Goal: Task Accomplishment & Management: Use online tool/utility

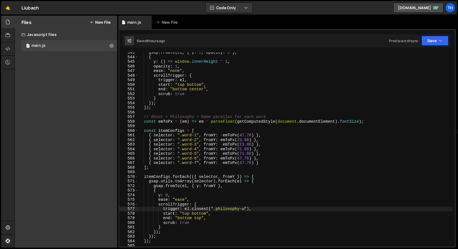
scroll to position [2429, 0]
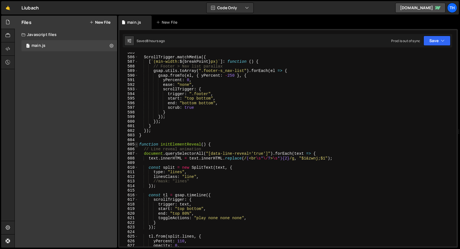
click at [137, 146] on span at bounding box center [136, 144] width 3 height 5
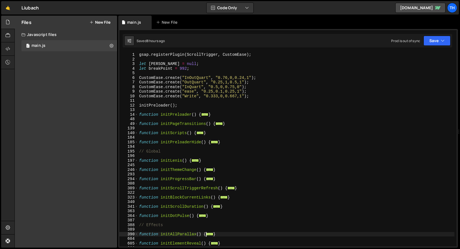
scroll to position [0, 0]
click at [136, 140] on span at bounding box center [136, 142] width 3 height 5
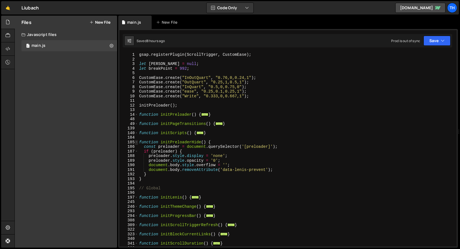
click at [136, 140] on span at bounding box center [136, 142] width 3 height 5
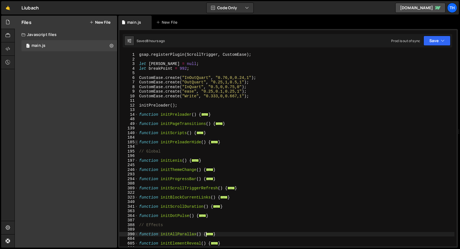
click at [136, 140] on span at bounding box center [136, 142] width 3 height 5
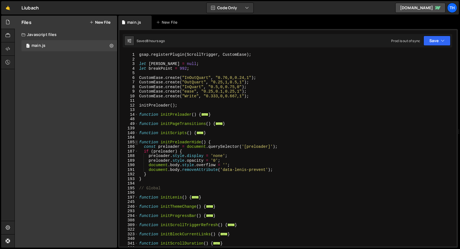
click at [136, 140] on span at bounding box center [136, 142] width 3 height 5
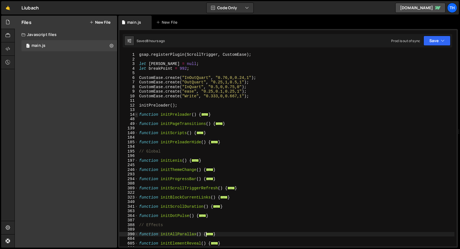
click at [137, 115] on span at bounding box center [136, 114] width 3 height 5
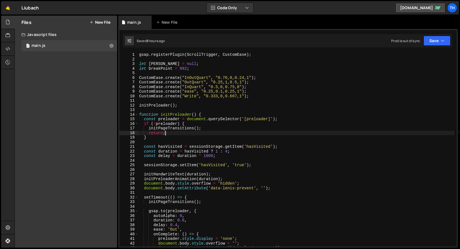
click at [168, 131] on div "gsap . registerPlugin ( ScrollTrigger , CustomEase ) ; let [PERSON_NAME] = null…" at bounding box center [296, 153] width 316 height 203
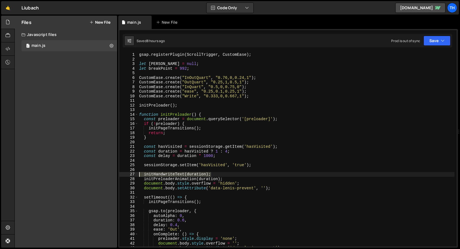
drag, startPoint x: 213, startPoint y: 174, endPoint x: 111, endPoint y: 174, distance: 102.1
click at [111, 174] on div "Files New File Javascript files 1 main.js 0 CSS files Copy share link Edit File…" at bounding box center [238, 132] width 446 height 232
type textarea "initHandwriteText(duration);"
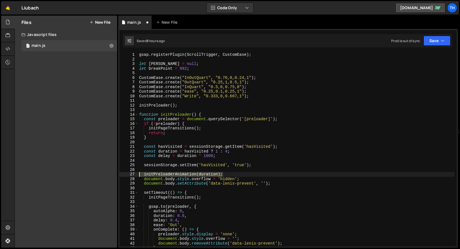
drag, startPoint x: 228, startPoint y: 175, endPoint x: 103, endPoint y: 175, distance: 124.4
click at [103, 175] on div "Files New File Javascript files 1 main.js 0 CSS files Copy share link Edit File…" at bounding box center [238, 132] width 446 height 232
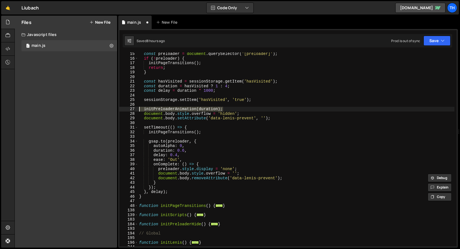
scroll to position [56, 0]
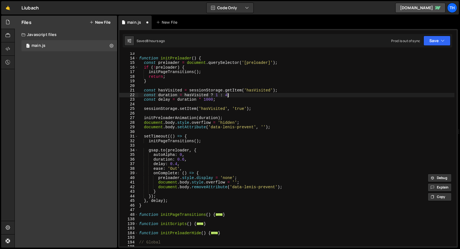
click at [228, 95] on div "function initPreloader ( ) { const preloader = document . querySelector ( '[pre…" at bounding box center [296, 152] width 316 height 203
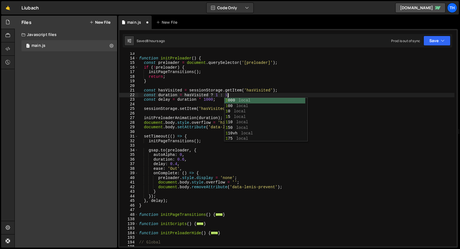
scroll to position [0, 6]
click at [219, 94] on div "function initPreloader ( ) { const preloader = document . querySelector ( '[pre…" at bounding box center [296, 152] width 316 height 203
type textarea "const duration = hasVisited ? 0 : 1;"
click at [218, 88] on div "function initPreloader ( ) { const preloader = document . querySelector ( '[pre…" at bounding box center [296, 152] width 316 height 203
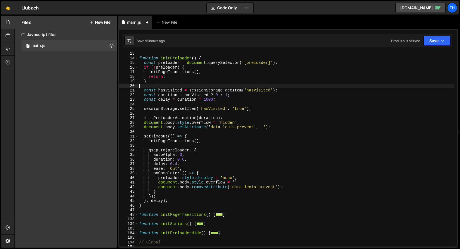
scroll to position [0, 0]
click at [218, 95] on div "function initPreloader ( ) { const preloader = document . querySelector ( '[pre…" at bounding box center [296, 152] width 316 height 203
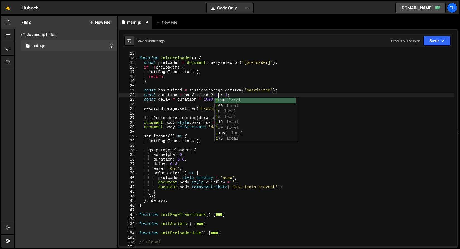
click at [237, 57] on div "function initPreloader ( ) { const preloader = document . querySelector ( '[pre…" at bounding box center [296, 152] width 316 height 203
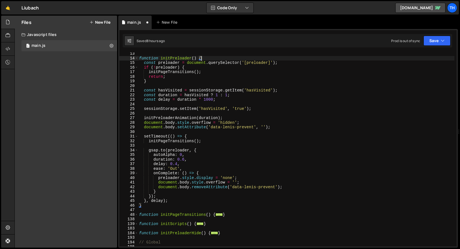
scroll to position [0, 4]
drag, startPoint x: 190, startPoint y: 126, endPoint x: 186, endPoint y: 126, distance: 3.9
click at [190, 126] on div "function initPreloader ( ) { const preloader = document . querySelector ( '[pre…" at bounding box center [296, 152] width 316 height 203
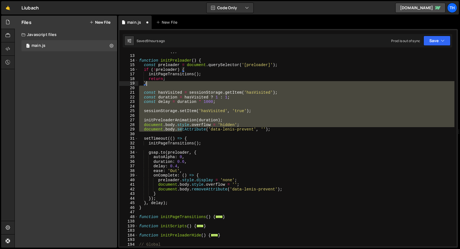
scroll to position [54, 0]
drag, startPoint x: 183, startPoint y: 126, endPoint x: 226, endPoint y: 88, distance: 57.1
click at [231, 82] on div "initPreloader ( ) ; function initPreloader ( ) { const preloader = document . q…" at bounding box center [296, 150] width 316 height 203
type textarea "}"
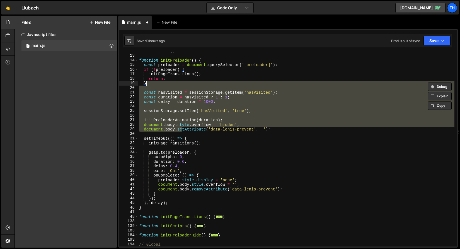
click at [173, 89] on div "initPreloader ( ) ; function initPreloader ( ) { const preloader = document . q…" at bounding box center [296, 149] width 316 height 194
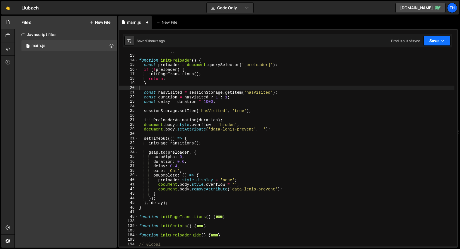
click at [431, 44] on button "Save" at bounding box center [437, 41] width 27 height 10
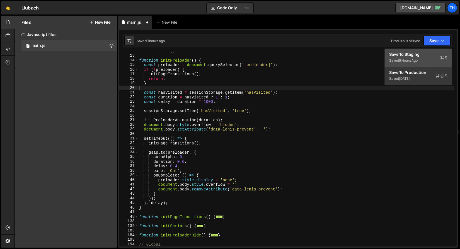
click at [424, 62] on div "Saved 9 hours ago" at bounding box center [418, 60] width 58 height 7
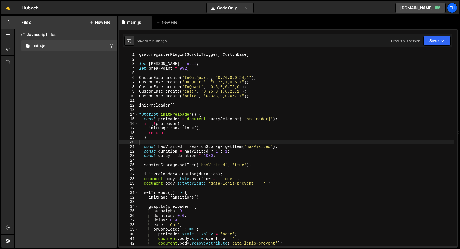
click at [170, 115] on div "gsap . registerPlugin ( ScrollTrigger , CustomEase ) ; let [PERSON_NAME] = null…" at bounding box center [296, 153] width 316 height 203
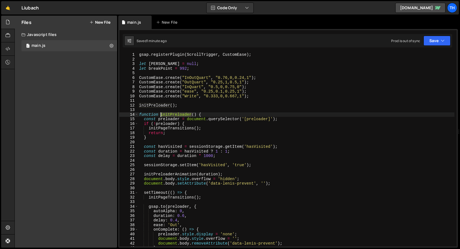
click at [170, 115] on div "gsap . registerPlugin ( ScrollTrigger , CustomEase ) ; let [PERSON_NAME] = null…" at bounding box center [296, 153] width 316 height 203
click at [194, 115] on div "gsap . registerPlugin ( ScrollTrigger , CustomEase ) ; let [PERSON_NAME] = null…" at bounding box center [296, 153] width 316 height 203
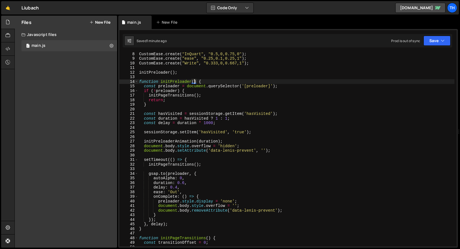
scroll to position [33, 0]
click at [219, 119] on div "CustomEase . create ( "InQuart" , "0.5,0,0.75,0" ) ; CustomEase . create ( "eas…" at bounding box center [296, 153] width 316 height 203
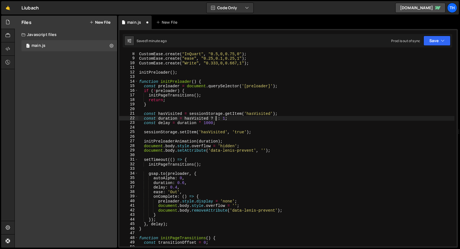
scroll to position [0, 5]
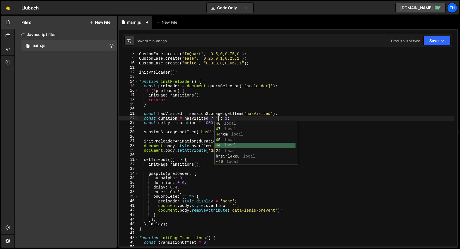
drag, startPoint x: 275, startPoint y: 145, endPoint x: 302, endPoint y: 92, distance: 59.6
click at [302, 92] on body "Projects [GEOGRAPHIC_DATA] Blog Th Projects Your Teams Invite team member Accou…" at bounding box center [230, 124] width 460 height 249
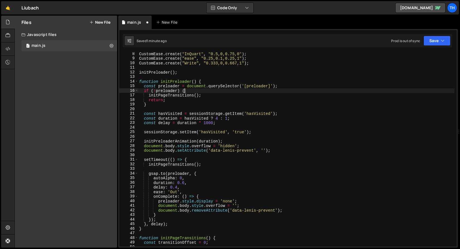
click at [302, 92] on div "CustomEase . create ( "InQuart" , "0.5,0,0.75,0" ) ; CustomEase . create ( "eas…" at bounding box center [296, 153] width 316 height 203
click at [431, 38] on button "Save" at bounding box center [437, 41] width 27 height 10
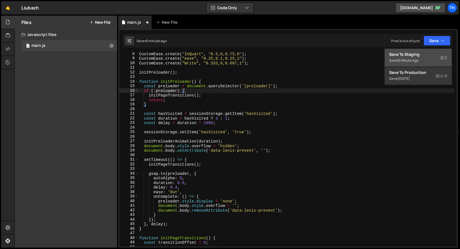
click at [419, 59] on div "1 minute ago" at bounding box center [409, 60] width 20 height 5
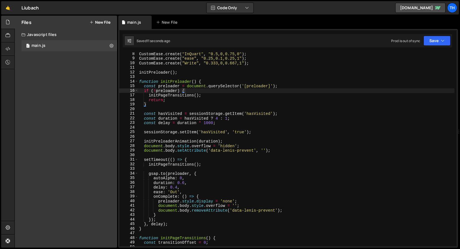
click at [218, 118] on div "CustomEase . create ( "InQuart" , "0.5,0,0.75,0" ) ; CustomEase . create ( "eas…" at bounding box center [296, 153] width 316 height 203
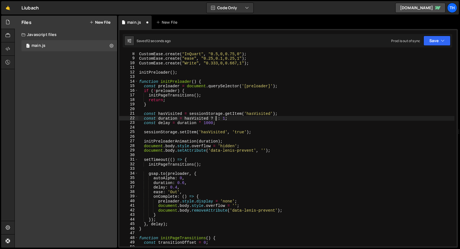
scroll to position [0, 5]
click at [144, 139] on div "CustomEase . create ( "InQuart" , "0.5,0,0.75,0" ) ; CustomEase . create ( "eas…" at bounding box center [296, 153] width 316 height 203
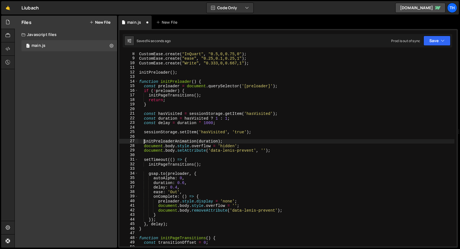
scroll to position [0, 1]
click at [432, 45] on button "Save" at bounding box center [437, 41] width 27 height 10
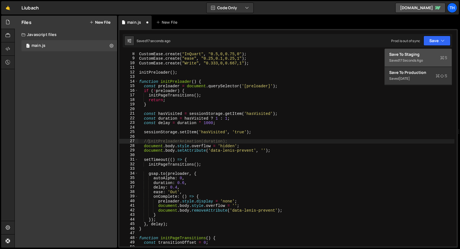
click at [427, 57] on div "Save to Staging S" at bounding box center [418, 55] width 58 height 6
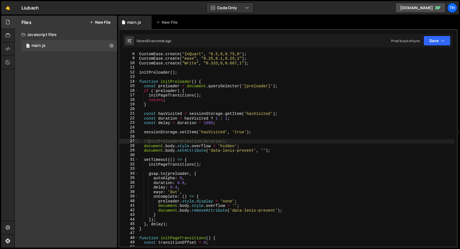
click at [219, 120] on div "CustomEase . create ( "InQuart" , "0.5,0,0.75,0" ) ; CustomEase . create ( "eas…" at bounding box center [296, 153] width 316 height 203
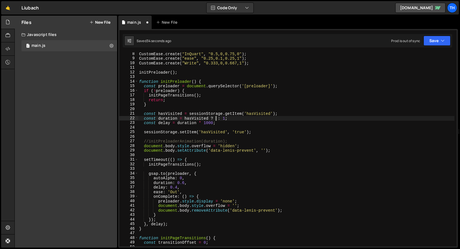
scroll to position [0, 5]
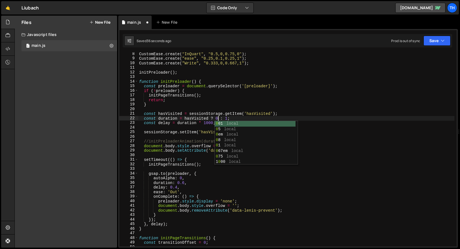
click at [228, 118] on div "CustomEase . create ( "InQuart" , "0.5,0,0.75,0" ) ; CustomEase . create ( "eas…" at bounding box center [296, 153] width 316 height 203
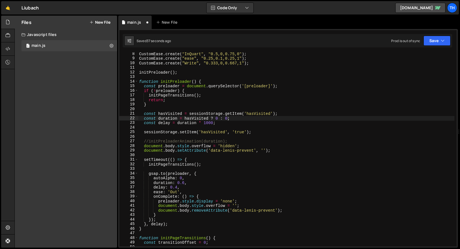
click at [444, 33] on div "1 Type cmd + s to save your Javascript file. הההההההההההההההההההההההההההההההההה…" at bounding box center [288, 138] width 340 height 219
click at [438, 40] on button "Save" at bounding box center [437, 41] width 27 height 10
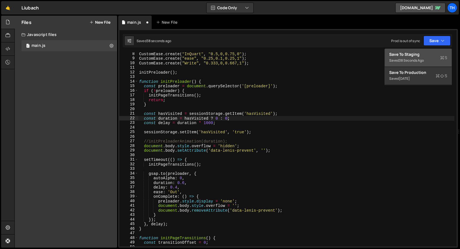
click at [425, 53] on div "Save to Staging S" at bounding box center [418, 55] width 58 height 6
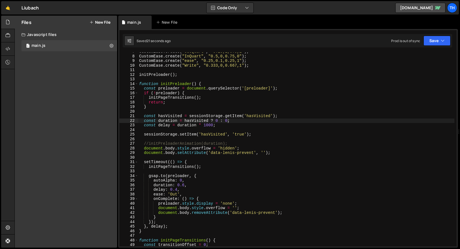
scroll to position [30, 0]
click at [218, 120] on div "CustomEase . create ( "OutQuart" , "0.25,1,0.5,1" ) ; CustomEase . create ( "In…" at bounding box center [296, 150] width 316 height 203
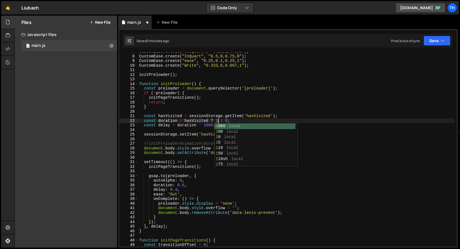
scroll to position [0, 6]
click at [228, 120] on div "CustomEase . create ( "OutQuart" , "0.25,1,0.5,1" ) ; CustomEase . create ( "In…" at bounding box center [296, 150] width 316 height 203
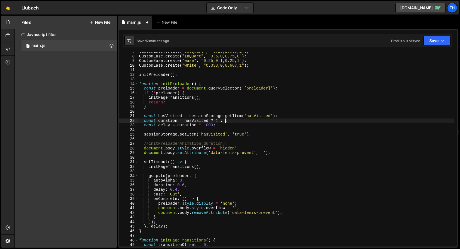
scroll to position [0, 6]
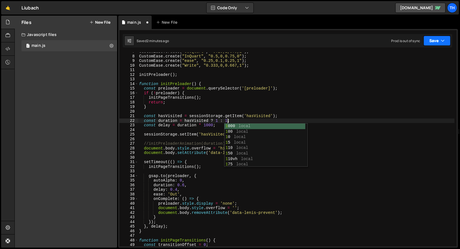
click at [428, 39] on button "Save" at bounding box center [437, 41] width 27 height 10
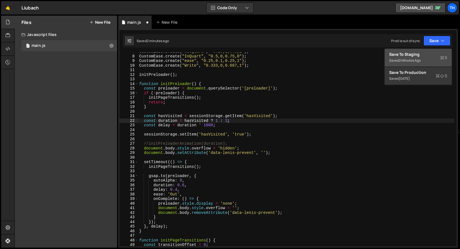
click at [425, 51] on button "Save to Staging S Saved 2 minutes ago" at bounding box center [418, 58] width 67 height 18
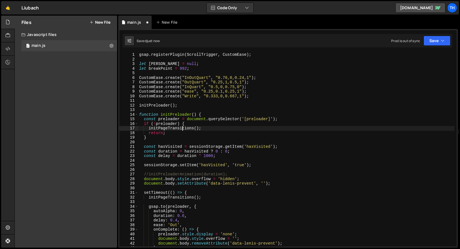
scroll to position [0, 4]
click at [183, 127] on div "gsap . registerPlugin ( ScrollTrigger , CustomEase ) ; let [PERSON_NAME] = null…" at bounding box center [296, 153] width 316 height 203
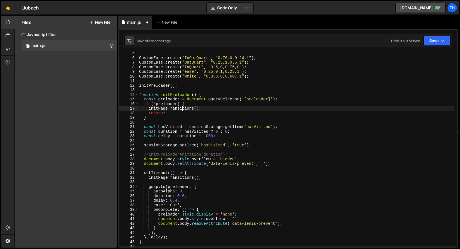
scroll to position [22, 0]
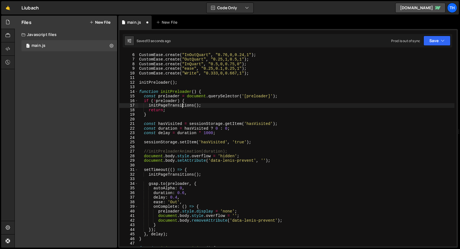
click at [178, 198] on div "CustomEase . create ( "InOutQuart" , "0.76,0,0.24,1" ) ; CustomEase . create ( …" at bounding box center [296, 149] width 316 height 203
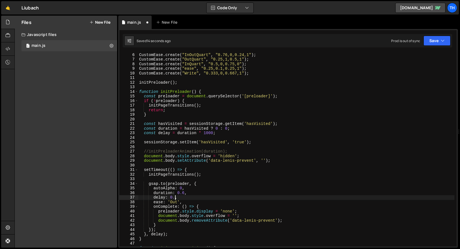
scroll to position [0, 2]
click at [423, 43] on div "Prod is out of sync Upgrade to Edit Save Save to Staging S Saved 16 seconds ago…" at bounding box center [420, 41] width 59 height 10
click at [426, 43] on button "Save" at bounding box center [437, 41] width 27 height 10
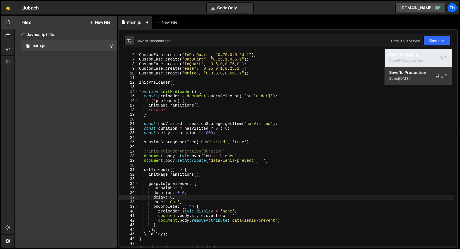
click at [396, 61] on div "Saved 17 seconds ago" at bounding box center [418, 60] width 58 height 7
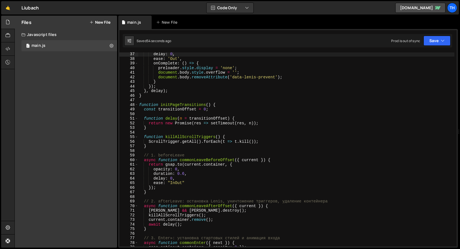
scroll to position [166, 0]
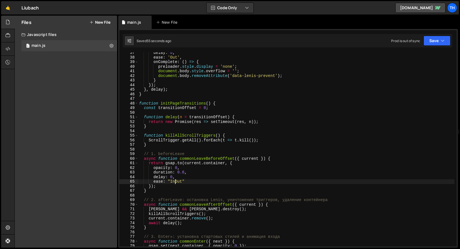
click at [175, 180] on div "delay : 0 , ease : 'Out' , onComplete : ( ) => { preloader . style . display = …" at bounding box center [296, 151] width 316 height 203
click at [177, 59] on div "delay : 0 , ease : 'Out' , onComplete : ( ) => { preloader . style . display = …" at bounding box center [296, 151] width 316 height 203
paste textarea "In"
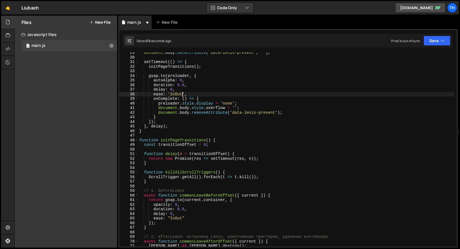
scroll to position [129, 0]
click at [438, 41] on button "Save" at bounding box center [437, 41] width 27 height 10
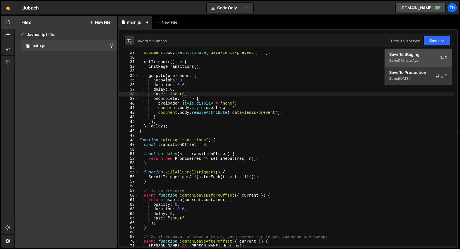
click at [431, 52] on div "Save to Staging S" at bounding box center [418, 55] width 58 height 6
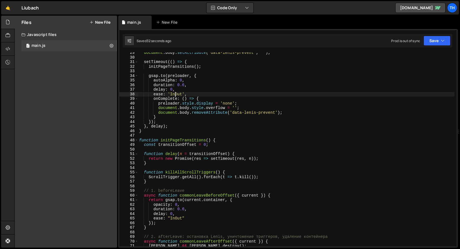
click at [176, 93] on div "document . body . setAttribute ( 'data-[PERSON_NAME]-prevent' , '' ) ; setTimeo…" at bounding box center [296, 151] width 316 height 203
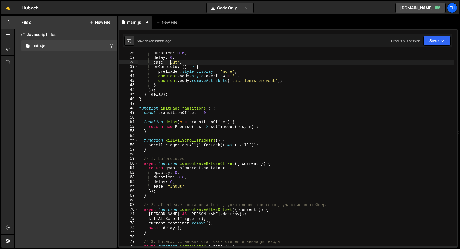
scroll to position [161, 0]
click at [182, 186] on div "duration : 0.6 , delay : 0 , ease : 'Out' , onComplete : ( ) => { preloader . s…" at bounding box center [296, 152] width 316 height 203
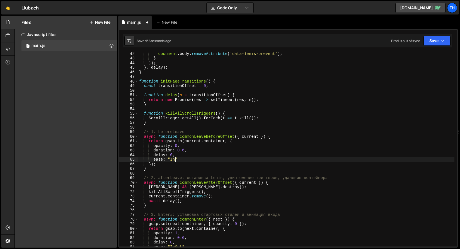
scroll to position [219, 0]
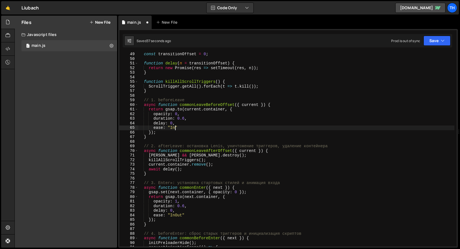
click at [176, 216] on div "const transitionOffset = 0 ; function delay ( n = transitionOffset ) { return n…" at bounding box center [296, 153] width 316 height 203
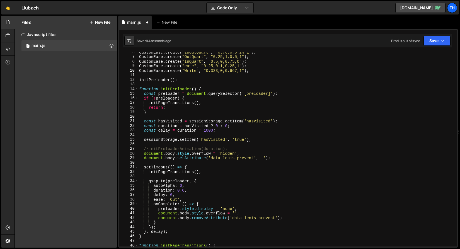
scroll to position [23, 0]
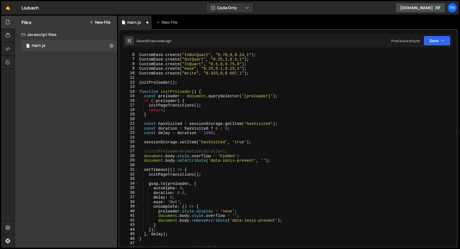
click at [204, 57] on div "CustomEase . create ( "InOutQuart" , "0.76,0,0.24,1" ) ; CustomEase . create ( …" at bounding box center [296, 153] width 316 height 203
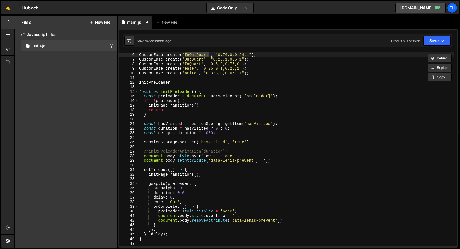
click at [194, 60] on div "CustomEase . create ( "InOutQuart" , "0.76,0,0.24,1" ) ; CustomEase . create ( …" at bounding box center [296, 153] width 316 height 203
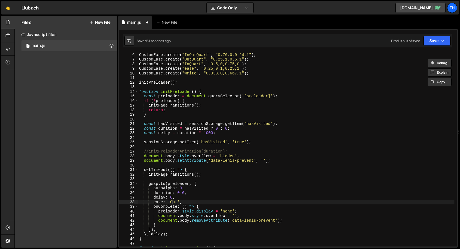
click at [172, 203] on div "CustomEase . create ( "InOutQuart" , "0.76,0,0.24,1" ) ; CustomEase . create ( …" at bounding box center [296, 153] width 316 height 203
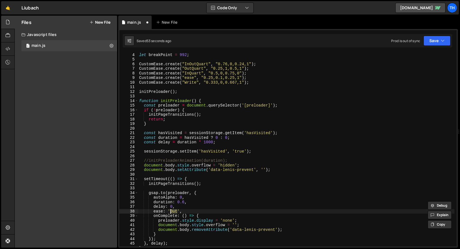
scroll to position [8, 0]
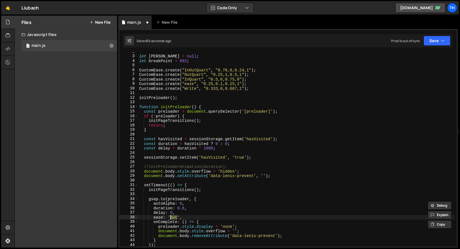
click at [191, 68] on div "let [PERSON_NAME] = null ; let breakPoint = 992 ; CustomEase . create ( "InOutQ…" at bounding box center [296, 150] width 316 height 203
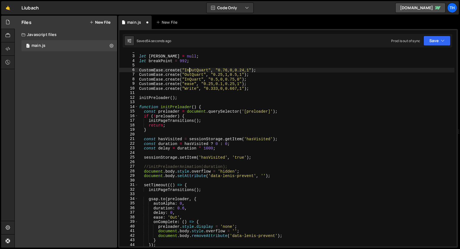
click at [191, 68] on div "let [PERSON_NAME] = null ; let breakPoint = 992 ; CustomEase . create ( "InOutQ…" at bounding box center [296, 150] width 316 height 203
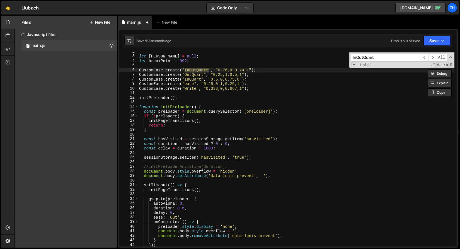
click at [195, 69] on div "let [PERSON_NAME] = null ; let breakPoint = 992 ; CustomEase . create ( "InOutQ…" at bounding box center [296, 149] width 316 height 194
click at [204, 76] on div "let [PERSON_NAME] = null ; let breakPoint = 992 ; CustomEase . create ( "InOut"…" at bounding box center [296, 150] width 316 height 203
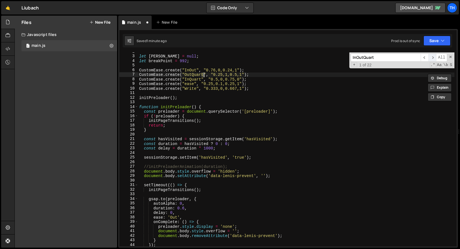
click at [435, 58] on span "​" at bounding box center [433, 58] width 8 height 8
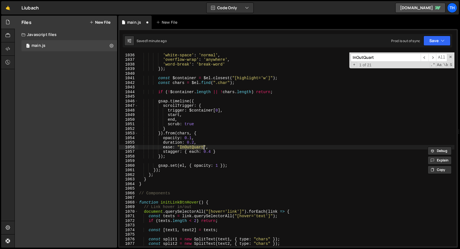
click at [204, 147] on div "$el . css ({ 'white-space' : 'normal' , 'overflow-wrap' : 'anywhere' , 'word-br…" at bounding box center [296, 149] width 316 height 194
click at [434, 59] on span "​" at bounding box center [433, 58] width 8 height 8
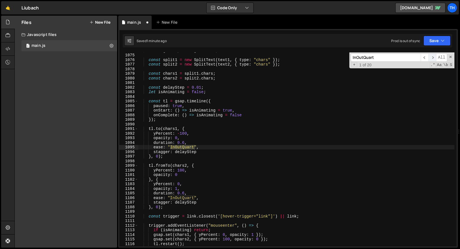
scroll to position [4889, 0]
click at [194, 147] on div "const [ text1 , text2 ] = texts ; const split1 = new SplitText ( text1 , { type…" at bounding box center [296, 149] width 316 height 194
click at [174, 150] on div "const [ text1 , text2 ] = texts ; const split1 = new SplitText ( text1 , { type…" at bounding box center [296, 149] width 316 height 203
click at [175, 147] on div "const [ text1 , text2 ] = texts ; const split1 = new SplitText ( text1 , { type…" at bounding box center [296, 149] width 316 height 203
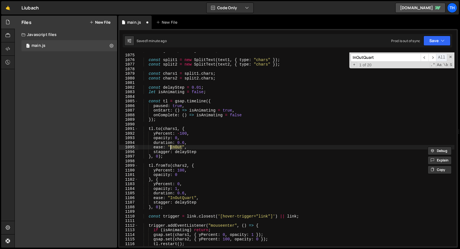
click at [437, 57] on span "All" at bounding box center [441, 58] width 11 height 8
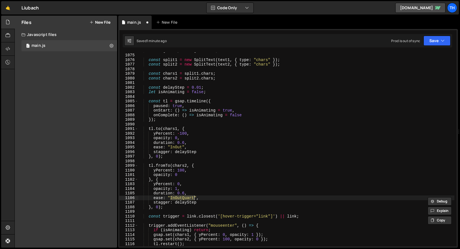
click at [188, 200] on div "const [ text1 , text2 ] = texts ; const split1 = new SplitText ( text1 , { type…" at bounding box center [296, 149] width 316 height 203
click at [192, 198] on div "const [ text1 , text2 ] = texts ; const split1 = new SplitText ( text1 , { type…" at bounding box center [296, 149] width 316 height 203
paste textarea
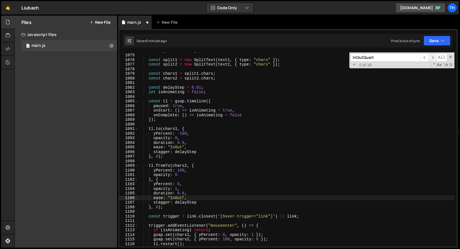
click at [432, 58] on span "​" at bounding box center [433, 58] width 8 height 8
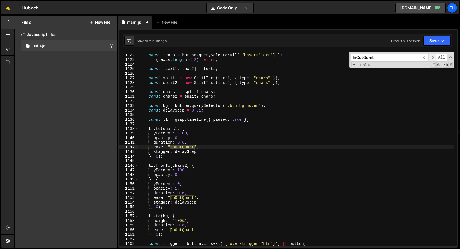
scroll to position [5103, 0]
click at [182, 148] on div "document . querySelectorAll ( "[hover='btn']" ) . forEach ( button => { const t…" at bounding box center [296, 149] width 316 height 194
click at [182, 148] on div "document . querySelectorAll ( "[hover='btn']" ) . forEach ( button => { const t…" at bounding box center [296, 149] width 316 height 203
paste textarea
click at [185, 200] on div "document . querySelectorAll ( "[hover='btn']" ) . forEach ( button => { const t…" at bounding box center [296, 149] width 316 height 203
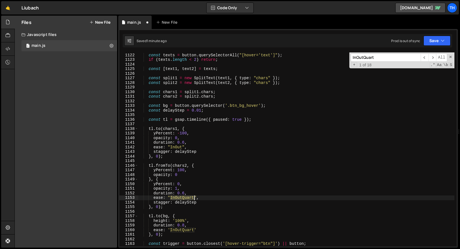
click at [185, 200] on div "document . querySelectorAll ( "[hover='btn']" ) . forEach ( button => { const t…" at bounding box center [296, 149] width 316 height 203
paste textarea
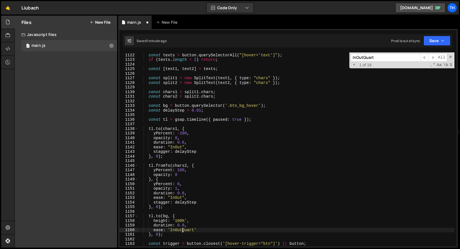
click at [182, 229] on div "document . querySelectorAll ( "[hover='btn']" ) . forEach ( button => { const t…" at bounding box center [296, 149] width 316 height 203
paste textarea
click at [434, 59] on span "​" at bounding box center [433, 58] width 8 height 8
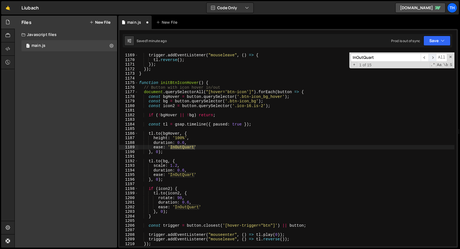
scroll to position [5317, 0]
click at [177, 147] on div "trigger . addEventListener ( "mouseleave" , ( ) => { tl . reverse ( ) ; }) ; })…" at bounding box center [296, 149] width 316 height 194
click at [177, 147] on div "trigger . addEventListener ( "mouseleave" , ( ) => { tl . reverse ( ) ; }) ; })…" at bounding box center [296, 149] width 316 height 203
paste textarea
click at [179, 174] on div "trigger . addEventListener ( "mouseleave" , ( ) => { tl . reverse ( ) ; }) ; })…" at bounding box center [296, 149] width 316 height 203
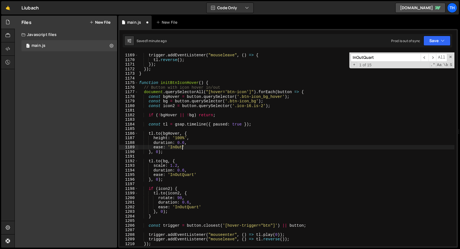
click at [179, 174] on div "trigger . addEventListener ( "mouseleave" , ( ) => { tl . reverse ( ) ; }) ; })…" at bounding box center [296, 149] width 316 height 203
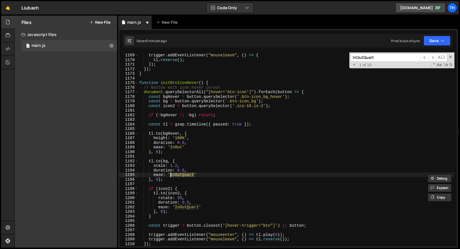
paste textarea
click at [190, 204] on div "trigger . addEventListener ( "mouseleave" , ( ) => { tl . reverse ( ) ; }) ; })…" at bounding box center [296, 149] width 316 height 203
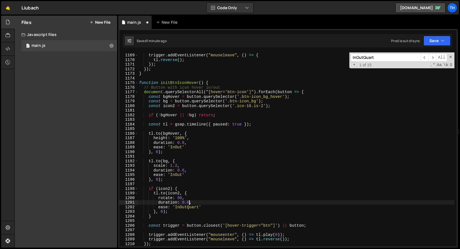
click at [189, 206] on div "trigger . addEventListener ( "mouseleave" , ( ) => { tl . reverse ( ) ; }) ; })…" at bounding box center [296, 149] width 316 height 203
paste textarea
click at [432, 60] on span "​" at bounding box center [433, 58] width 8 height 8
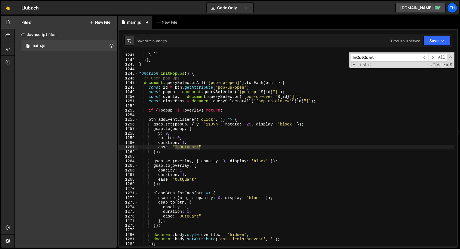
click at [186, 148] on div "}) ; } }) ; } function initPopups ( ) { // Open pop-ups document . querySelecto…" at bounding box center [296, 149] width 316 height 194
click at [186, 148] on div "}) ; } }) ; } function initPopups ( ) { // Open pop-ups document . querySelecto…" at bounding box center [296, 149] width 316 height 203
paste textarea
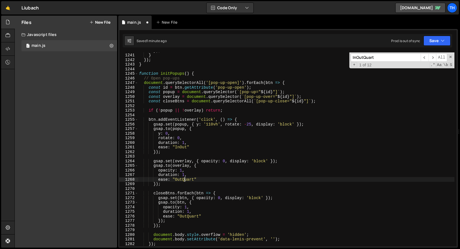
click at [186, 179] on div "}) ; } }) ; } function initPopups ( ) { // Open pop-ups document . querySelecto…" at bounding box center [296, 149] width 316 height 203
paste textarea "InOu"
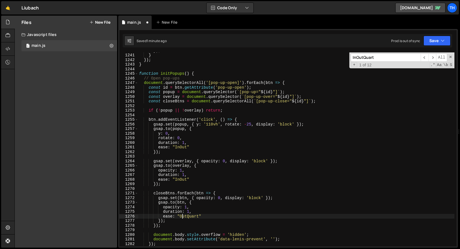
click at [183, 216] on div "}) ; } }) ; } function initPopups ( ) { // Open pop-ups document . querySelecto…" at bounding box center [296, 149] width 316 height 203
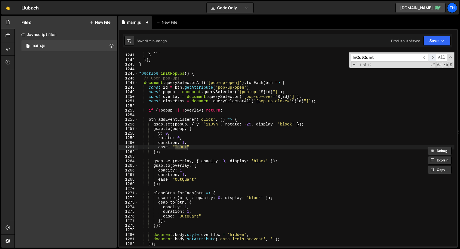
click at [433, 59] on span "​" at bounding box center [433, 58] width 8 height 8
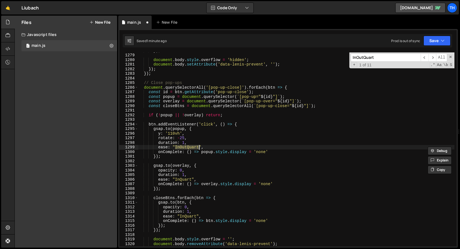
click at [193, 148] on div "}) ; document . body . style . overflow = 'hidden' ; document . body . setAttri…" at bounding box center [296, 149] width 316 height 194
click at [193, 148] on div "}) ; document . body . style . overflow = 'hidden' ; document . body . setAttri…" at bounding box center [296, 149] width 316 height 203
paste textarea
click at [432, 59] on span "​" at bounding box center [433, 58] width 8 height 8
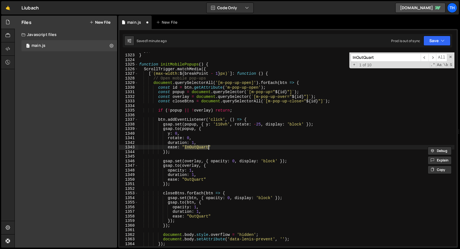
click at [194, 149] on div "}) ; } function initMobilePopups ( ) { ScrollTrigger . matchMedia ({ [ ` (max-w…" at bounding box center [296, 149] width 316 height 194
click at [194, 149] on div "}) ; } function initMobilePopups ( ) { ScrollTrigger . matchMedia ({ [ ` (max-w…" at bounding box center [296, 149] width 316 height 203
paste textarea
click at [432, 58] on span "​" at bounding box center [433, 58] width 8 height 8
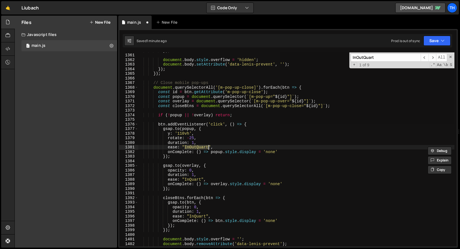
click at [200, 146] on div "}) ; document . body . style . overflow = 'hidden' ; document . body . setAttri…" at bounding box center [296, 149] width 316 height 194
click at [200, 146] on div "}) ; document . body . style . overflow = 'hidden' ; document . body . setAttri…" at bounding box center [296, 149] width 316 height 203
paste textarea
click at [431, 58] on span "​" at bounding box center [433, 58] width 8 height 8
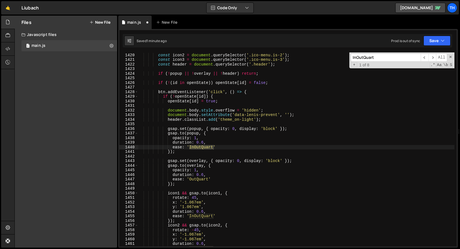
click at [194, 146] on div "const icon1 = document . querySelector ( '.ico-menu.is-1' ) ; const icon2 = doc…" at bounding box center [296, 149] width 316 height 194
click at [194, 146] on div "const icon1 = document . querySelector ( '.ico-menu.is-1' ) ; const icon2 = doc…" at bounding box center [296, 149] width 316 height 203
paste textarea
click at [200, 214] on div "const icon1 = document . querySelector ( '.ico-menu.is-1' ) ; const icon2 = doc…" at bounding box center [296, 149] width 316 height 203
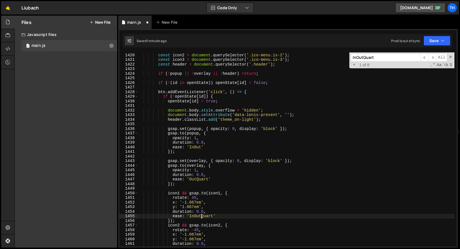
click at [200, 214] on div "const icon1 = document . querySelector ( '.ico-menu.is-1' ) ; const icon2 = doc…" at bounding box center [296, 149] width 316 height 203
paste textarea
click at [437, 56] on span "All" at bounding box center [441, 58] width 11 height 8
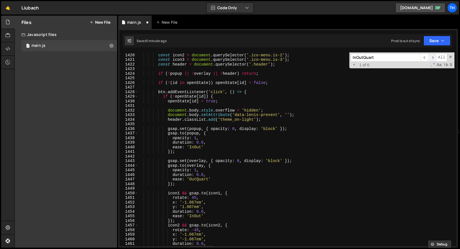
click at [431, 60] on span "​" at bounding box center [433, 58] width 8 height 8
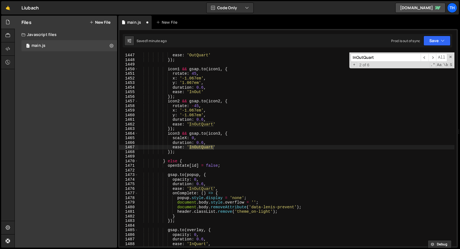
click at [197, 144] on div "duration : 0.6 , ease : 'OutQuart' }) ; icon1 && gsap . to ( icon1 , { rotate :…" at bounding box center [296, 149] width 316 height 203
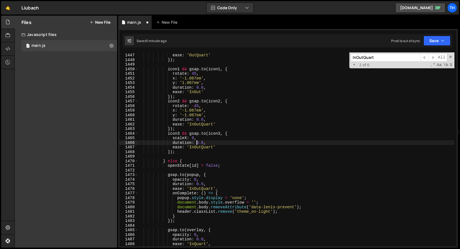
click at [197, 146] on div "duration : 0.6 , ease : 'OutQuart' }) ; icon1 && gsap . to ( icon1 , { rotate :…" at bounding box center [296, 149] width 316 height 203
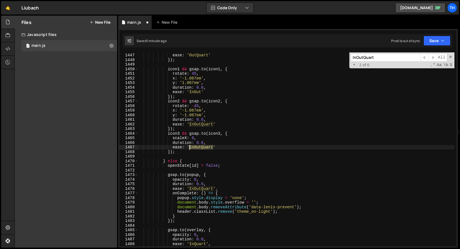
click at [197, 146] on div "duration : 0.6 , ease : 'OutQuart' }) ; icon1 && gsap . to ( icon1 , { rotate :…" at bounding box center [296, 149] width 316 height 203
paste textarea
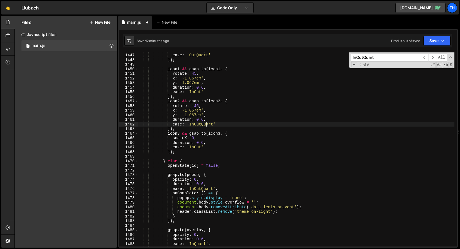
click at [207, 125] on div "duration : 0.6 , ease : 'OutQuart' }) ; icon1 && gsap . to ( icon1 , { rotate :…" at bounding box center [296, 149] width 316 height 203
paste textarea
click at [207, 189] on div "duration : 0.6 , ease : 'OutQuart' }) ; icon1 && gsap . to ( icon1 , { rotate :…" at bounding box center [296, 149] width 316 height 203
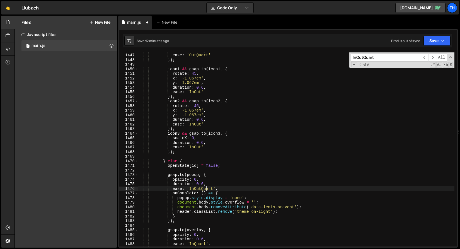
click at [207, 189] on div "duration : 0.6 , ease : 'OutQuart' }) ; icon1 && gsap . to ( icon1 , { rotate :…" at bounding box center [296, 149] width 316 height 203
paste textarea
click at [435, 58] on span "​" at bounding box center [433, 58] width 8 height 8
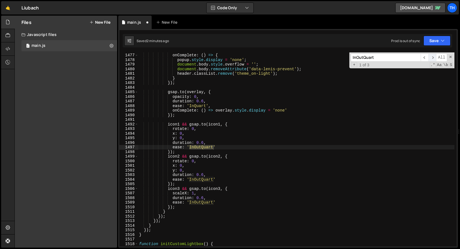
scroll to position [6719, 0]
click at [208, 147] on div "ease : 'InOut' , onComplete : ( ) => { popup . style . display = 'none' ; docum…" at bounding box center [296, 149] width 316 height 194
click at [208, 147] on div "ease : 'InOut' , onComplete : ( ) => { popup . style . display = 'none' ; docum…" at bounding box center [296, 149] width 316 height 203
paste textarea
click at [202, 179] on div "ease : 'InOut' , onComplete : ( ) => { popup . style . display = 'none' ; docum…" at bounding box center [296, 149] width 316 height 203
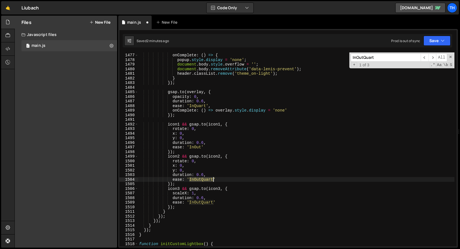
click at [202, 179] on div "ease : 'InOut' , onComplete : ( ) => { popup . style . display = 'none' ; docum…" at bounding box center [296, 149] width 316 height 203
paste textarea
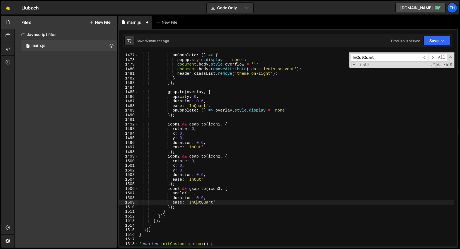
click at [197, 201] on div "ease : 'InOut' , onComplete : ( ) => { popup . style . display = 'none' ; docum…" at bounding box center [296, 149] width 316 height 203
paste textarea
type textarea "ease: 'InOut'"
click at [431, 57] on span "​" at bounding box center [433, 58] width 8 height 8
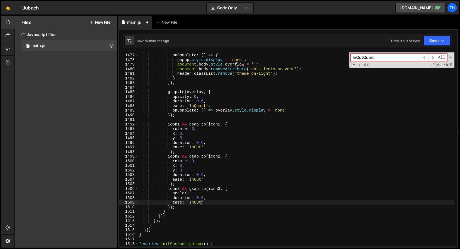
click at [384, 59] on input "InOutQuart" at bounding box center [386, 58] width 70 height 8
click at [355, 59] on input "InOutQuart" at bounding box center [386, 58] width 70 height 8
drag, startPoint x: 355, startPoint y: 58, endPoint x: 347, endPoint y: 58, distance: 8.1
click at [347, 58] on div "ease : 'InOut' , onComplete : ( ) => { popup . style . display = 'none' ; docum…" at bounding box center [296, 149] width 316 height 194
click at [357, 58] on input "InOutQuart" at bounding box center [386, 58] width 70 height 8
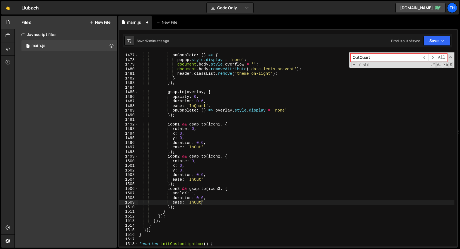
scroll to position [7507, 0]
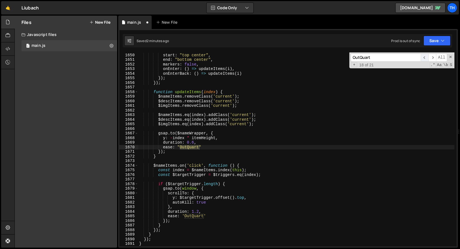
type input "OutQuart"
click at [422, 58] on span "​" at bounding box center [425, 58] width 8 height 8
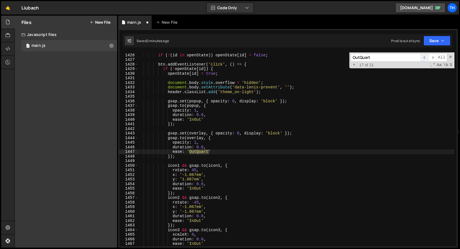
click at [422, 58] on span "​" at bounding box center [425, 58] width 8 height 8
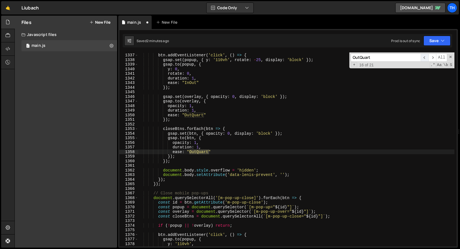
click at [422, 58] on span "​" at bounding box center [425, 58] width 8 height 8
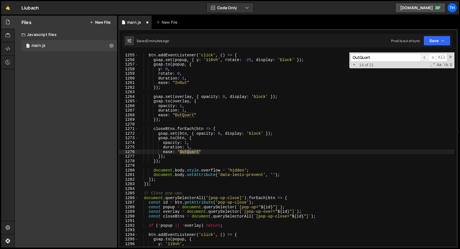
click at [422, 58] on span "​" at bounding box center [425, 58] width 8 height 8
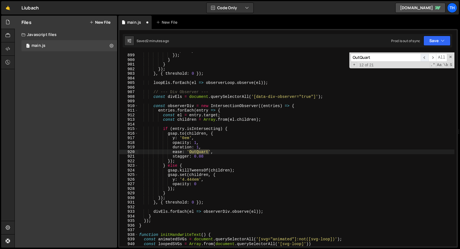
click at [422, 58] on span "​" at bounding box center [425, 58] width 8 height 8
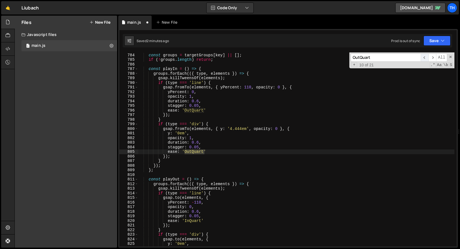
click at [422, 58] on span "​" at bounding box center [425, 58] width 8 height 8
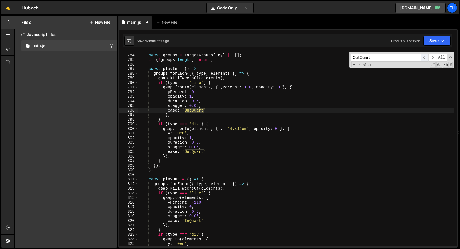
click at [422, 58] on span "​" at bounding box center [425, 58] width 8 height 8
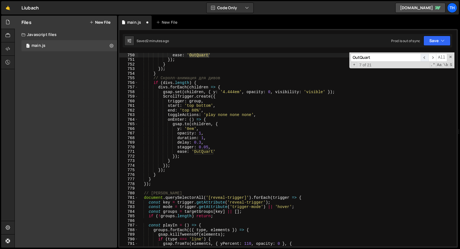
click at [422, 58] on span "​" at bounding box center [425, 58] width 8 height 8
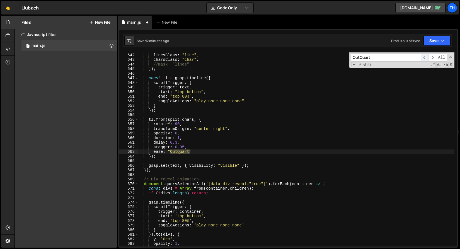
click at [422, 58] on span "​" at bounding box center [425, 58] width 8 height 8
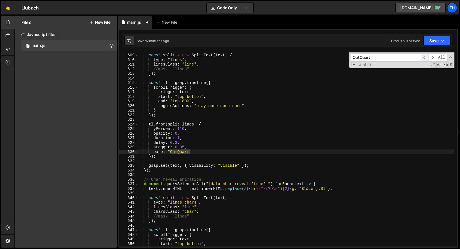
click at [422, 58] on span "​" at bounding box center [425, 58] width 8 height 8
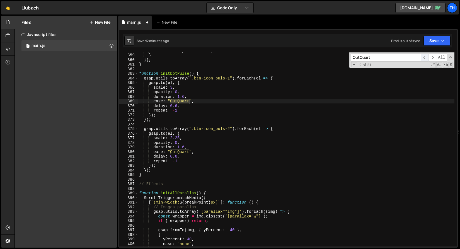
click at [422, 58] on span "​" at bounding box center [425, 58] width 8 height 8
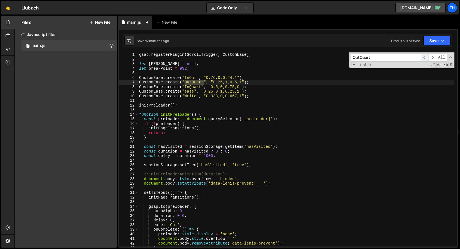
scroll to position [0, 0]
click at [204, 82] on div "gsap . registerPlugin ( ScrollTrigger , CustomEase ) ; let [PERSON_NAME] = null…" at bounding box center [296, 149] width 316 height 194
click at [187, 80] on div "gsap . registerPlugin ( ScrollTrigger , CustomEase ) ; let [PERSON_NAME] = null…" at bounding box center [296, 153] width 316 height 203
click at [187, 81] on div "gsap . registerPlugin ( ScrollTrigger , CustomEase ) ; let [PERSON_NAME] = null…" at bounding box center [296, 153] width 316 height 203
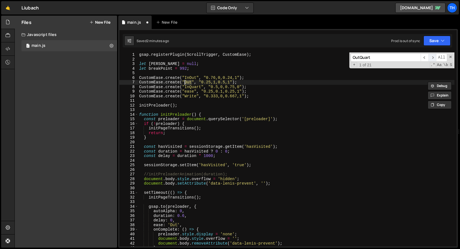
click at [429, 59] on span "​" at bounding box center [433, 58] width 8 height 8
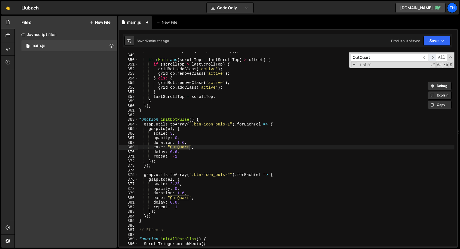
scroll to position [1584, 0]
click at [181, 149] on div "const scrollTop = $ ( this ) . scrollTop ( ) ; if ( Math . abs ( scrollTop - la…" at bounding box center [296, 149] width 316 height 194
click at [181, 149] on div "const scrollTop = $ ( this ) . scrollTop ( ) ; if ( Math . abs ( scrollTop - la…" at bounding box center [296, 149] width 316 height 203
paste textarea
click at [183, 200] on div "const scrollTop = $ ( this ) . scrollTop ( ) ; if ( Math . abs ( scrollTop - la…" at bounding box center [296, 149] width 316 height 203
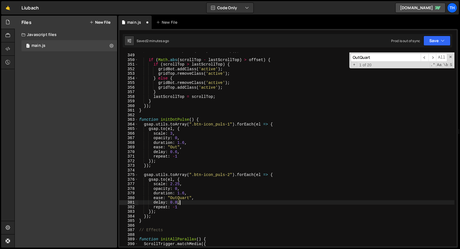
click at [183, 200] on div "const scrollTop = $ ( this ) . scrollTop ( ) ; if ( Math . abs ( scrollTop - la…" at bounding box center [296, 149] width 316 height 203
click at [183, 199] on div "const scrollTop = $ ( this ) . scrollTop ( ) ; if ( Math . abs ( scrollTop - la…" at bounding box center [296, 149] width 316 height 203
paste textarea
click at [434, 57] on span "​" at bounding box center [433, 58] width 8 height 8
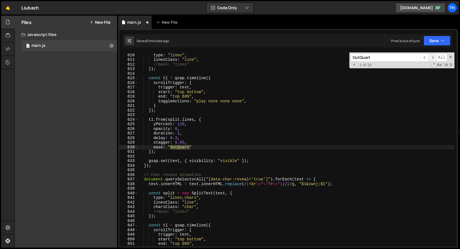
scroll to position [2772, 0]
click at [182, 145] on div "const split = new SplitText ( text , { type : "lines" , linesClass : "line" , /…" at bounding box center [296, 149] width 316 height 194
click at [182, 145] on div "const split = new SplitText ( text , { type : "lines" , linesClass : "line" , /…" at bounding box center [296, 149] width 316 height 203
paste textarea
click at [433, 56] on span "​" at bounding box center [433, 58] width 8 height 8
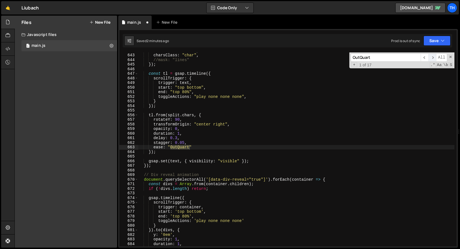
scroll to position [2922, 0]
click at [186, 148] on div "linesClass : "line" , charsClass : "char" , //mask: "lines" }) ; const tl = gsa…" at bounding box center [296, 149] width 316 height 194
click at [186, 148] on div "linesClass : "line" , charsClass : "char" , //mask: "lines" }) ; const tl = gsa…" at bounding box center [296, 149] width 316 height 203
paste textarea
click at [436, 58] on span "​" at bounding box center [433, 58] width 8 height 8
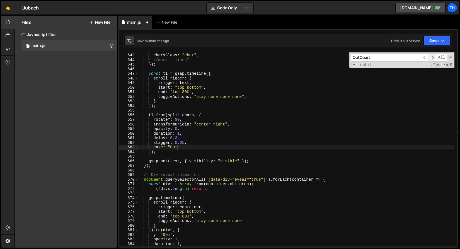
scroll to position [3032, 0]
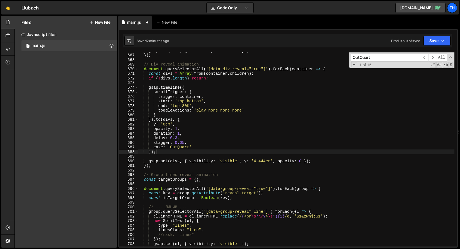
click at [183, 151] on div "gsap . set ( text , { visibility : "visible" }) ; }) ; // Div reveal animation …" at bounding box center [296, 149] width 316 height 203
click at [187, 147] on div "gsap . set ( text , { visibility : "visible" }) ; }) ; // Div reveal animation …" at bounding box center [296, 149] width 316 height 203
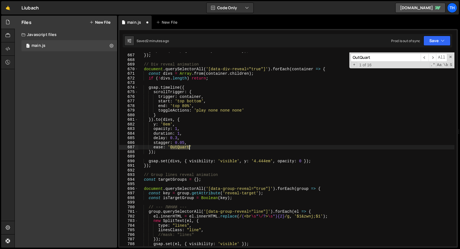
paste textarea
click at [433, 59] on span "​" at bounding box center [433, 58] width 8 height 8
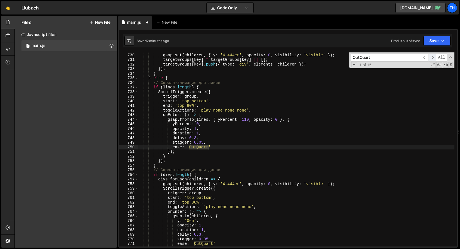
scroll to position [3319, 0]
click at [199, 151] on div "divs . forEach ( children => { gsap . set ( children , { y : '4.444em' , opacit…" at bounding box center [296, 149] width 316 height 203
click at [200, 147] on div "divs . forEach ( children => { gsap . set ( children , { y : '4.444em' , opacit…" at bounding box center [296, 149] width 316 height 203
paste textarea
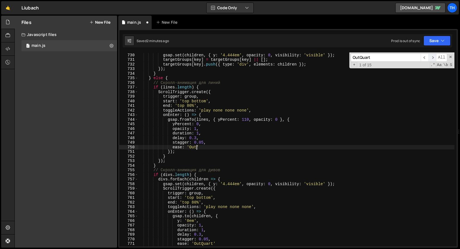
click at [433, 56] on span "​" at bounding box center [433, 58] width 8 height 8
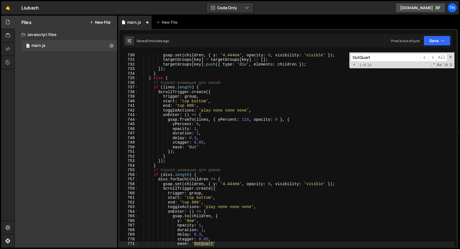
click at [204, 242] on div "divs . forEach ( children => { gsap . set ( children , { y : '4.444em' , opacit…" at bounding box center [296, 149] width 316 height 194
click at [204, 242] on div "divs . forEach ( children => { gsap . set ( children , { y : '4.444em' , opacit…" at bounding box center [296, 149] width 316 height 203
paste textarea
click at [432, 58] on span "​" at bounding box center [433, 58] width 8 height 8
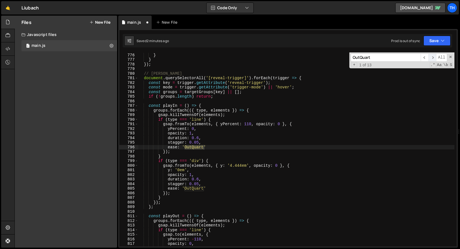
scroll to position [3528, 0]
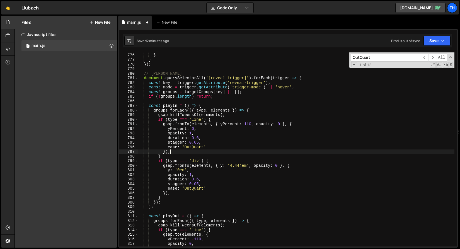
click at [189, 149] on div "}) ; } } }) ; // Логика триггеров document . querySelectorAll ( '[reveal-trigge…" at bounding box center [296, 149] width 316 height 203
click at [190, 147] on div "}) ; } } }) ; // Логика триггеров document . querySelectorAll ( '[reveal-trigge…" at bounding box center [296, 149] width 316 height 203
paste textarea
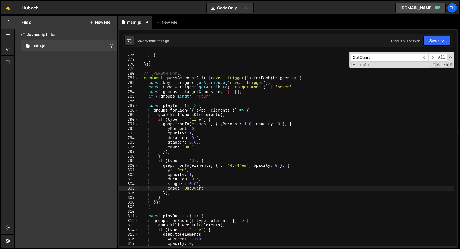
click at [191, 188] on div "}) ; } } }) ; // Логика триггеров document . querySelectorAll ( '[reveal-trigge…" at bounding box center [296, 149] width 316 height 203
paste textarea
click at [432, 57] on span "​" at bounding box center [433, 58] width 8 height 8
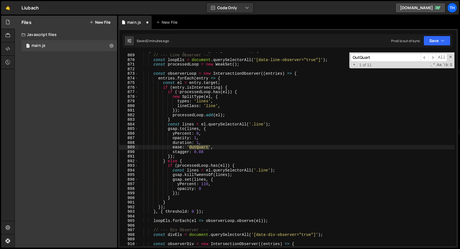
click at [201, 146] on div "[ ` (min-width: ${ breakPoint } px) ` ] : function ( ) { // --- Line Observer -…" at bounding box center [296, 149] width 316 height 194
click at [201, 146] on div "[ ` (min-width: ${ breakPoint } px) ` ] : function ( ) { // --- Line Observer -…" at bounding box center [296, 149] width 316 height 203
paste textarea
click at [432, 56] on span "​" at bounding box center [433, 58] width 8 height 8
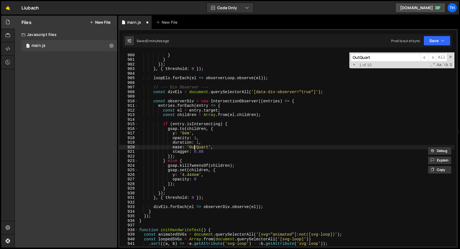
click at [195, 146] on div "}) ; } } }) ; } , { threshold : 0 }) ; loopEls . forEach ( el => observerLoop .…" at bounding box center [296, 149] width 316 height 203
paste textarea
click at [435, 57] on span "​" at bounding box center [433, 58] width 8 height 8
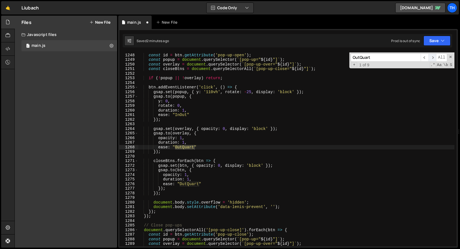
scroll to position [5677, 0]
click at [186, 146] on div "document . querySelectorAll ( '[pop-up-open]' ) . forEach ( btn => { const id =…" at bounding box center [296, 149] width 316 height 194
click at [186, 146] on div "document . querySelectorAll ( '[pop-up-open]' ) . forEach ( btn => { const id =…" at bounding box center [296, 149] width 316 height 203
paste textarea
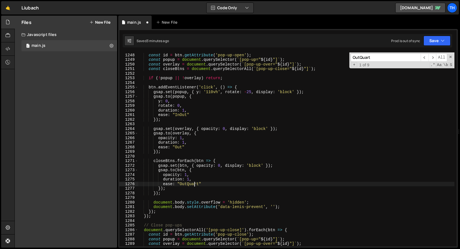
click at [194, 184] on div "document . querySelectorAll ( '[pop-up-open]' ) . forEach ( btn => { const id =…" at bounding box center [296, 149] width 316 height 203
paste textarea
click at [432, 58] on span "​" at bounding box center [433, 58] width 8 height 8
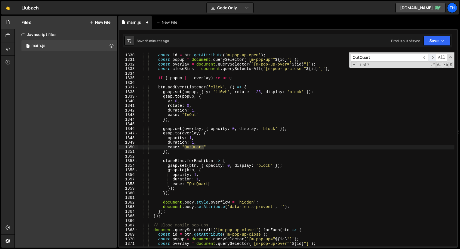
scroll to position [6050, 0]
click at [197, 149] on div "document . querySelectorAll ( '[m-pop-up-open]' ) . forEach ( btn => { const id…" at bounding box center [296, 149] width 316 height 194
click at [197, 149] on div "document . querySelectorAll ( '[m-pop-up-open]' ) . forEach ( btn => { const id…" at bounding box center [296, 149] width 316 height 203
paste textarea
click at [201, 183] on div "document . querySelectorAll ( '[m-pop-up-open]' ) . forEach ( btn => { const id…" at bounding box center [296, 149] width 316 height 203
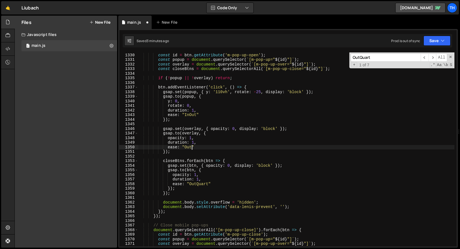
click at [201, 183] on div "document . querySelectorAll ( '[m-pop-up-open]' ) . forEach ( btn => { const id…" at bounding box center [296, 149] width 316 height 203
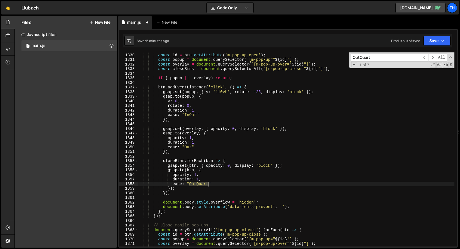
paste textarea
click at [431, 58] on span "​" at bounding box center [433, 58] width 8 height 8
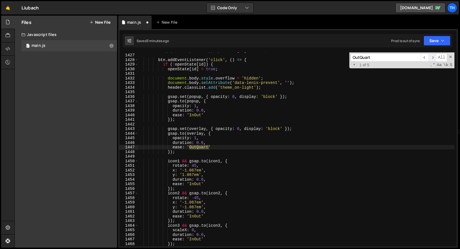
scroll to position [6492, 0]
click at [195, 147] on div "if ( ! ( id in openState )) openState [ id ] = false ; btn . addEventListener (…" at bounding box center [296, 149] width 316 height 194
click at [195, 147] on div "if ( ! ( id in openState )) openState [ id ] = false ; btn . addEventListener (…" at bounding box center [296, 149] width 316 height 203
paste textarea
click at [434, 59] on span "​" at bounding box center [433, 58] width 8 height 8
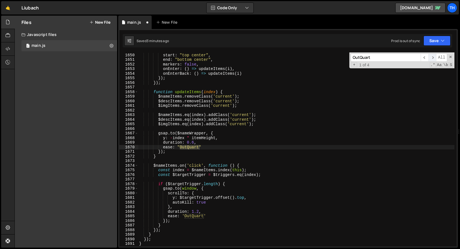
scroll to position [7507, 0]
click at [186, 146] on div "trigger : el , start : "top center" , end : "bottom center" , markers : false ,…" at bounding box center [296, 149] width 316 height 194
click at [186, 146] on div "trigger : el , start : "top center" , end : "bottom center" , markers : false ,…" at bounding box center [296, 149] width 316 height 203
paste textarea
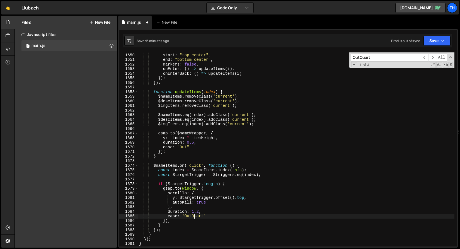
click at [195, 216] on div "trigger : el , start : "top center" , end : "bottom center" , markers : false ,…" at bounding box center [296, 149] width 316 height 203
paste textarea
click at [435, 59] on span "​" at bounding box center [433, 58] width 8 height 8
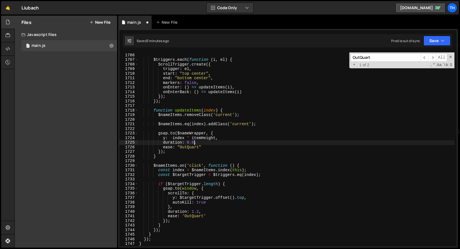
click at [195, 145] on div "$nameItems . eq ( 0 ) . addClass ( 'current' ) ; $triggers . each ( function ( …" at bounding box center [296, 149] width 316 height 203
click at [192, 146] on div "$nameItems . eq ( 0 ) . addClass ( 'current' ) ; $triggers . each ( function ( …" at bounding box center [296, 149] width 316 height 203
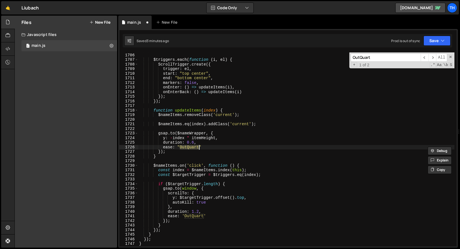
paste textarea
click at [190, 216] on div "$nameItems . eq ( 0 ) . addClass ( 'current' ) ; $triggers . each ( function ( …" at bounding box center [296, 149] width 316 height 203
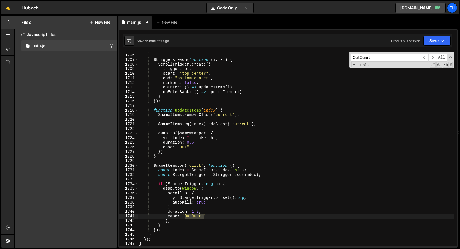
click at [190, 216] on div "$nameItems . eq ( 0 ) . addClass ( 'current' ) ; $triggers . each ( function ( …" at bounding box center [296, 149] width 316 height 203
paste textarea
type textarea "ease: 'Out'"
click at [433, 58] on span "​" at bounding box center [433, 58] width 8 height 8
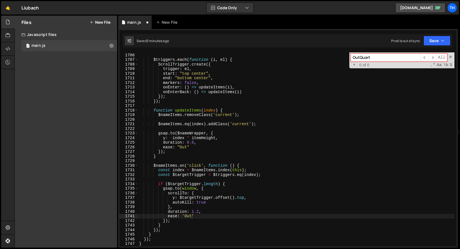
drag, startPoint x: 359, startPoint y: 57, endPoint x: 332, endPoint y: 57, distance: 27.3
click at [333, 57] on div "$nameItems . eq ( 0 ) . addClass ( 'current' ) ; $triggers . each ( function ( …" at bounding box center [296, 149] width 316 height 194
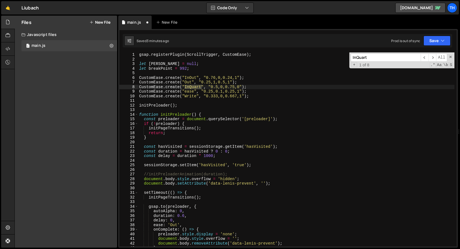
type input "InQuart"
click at [201, 88] on div "gsap . registerPlugin ( ScrollTrigger , CustomEase ) ; let [PERSON_NAME] = null…" at bounding box center [296, 149] width 316 height 194
click at [188, 87] on div "gsap . registerPlugin ( ScrollTrigger , CustomEase ) ; let [PERSON_NAME] = null…" at bounding box center [296, 153] width 316 height 203
click at [431, 56] on span "​" at bounding box center [433, 58] width 8 height 8
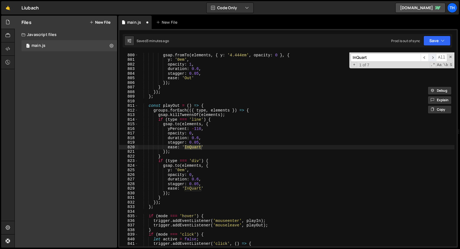
scroll to position [3637, 0]
click at [188, 146] on div "if ( type === 'div' ) { gsap . fromTo ( elements , { y : '4.444em' , opacity : …" at bounding box center [296, 149] width 316 height 194
click at [188, 146] on div "if ( type === 'div' ) { gsap . fromTo ( elements , { y : '4.444em' , opacity : …" at bounding box center [296, 149] width 316 height 203
paste textarea
click at [192, 189] on div "if ( type === 'div' ) { gsap . fromTo ( elements , { y : '4.444em' , opacity : …" at bounding box center [296, 149] width 316 height 203
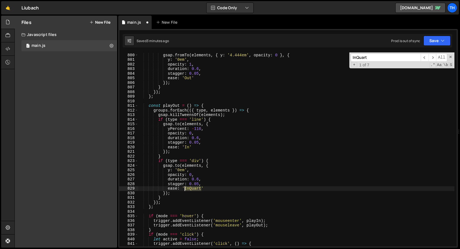
click at [192, 189] on div "if ( type === 'div' ) { gsap . fromTo ( elements , { y : '4.444em' , opacity : …" at bounding box center [296, 149] width 316 height 203
paste textarea
click at [437, 54] on span "All" at bounding box center [441, 58] width 11 height 8
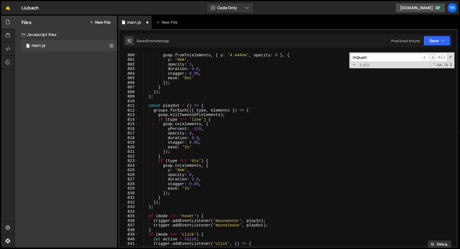
click at [432, 55] on span "​" at bounding box center [433, 58] width 8 height 8
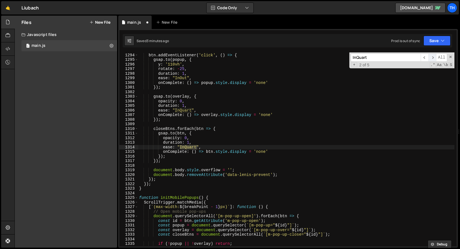
scroll to position [5886, 0]
click at [183, 147] on div "btn . addEventListener ( 'click' , ( ) => { gsap . to ( popup , { y : '110vh' ,…" at bounding box center [296, 149] width 316 height 194
click at [183, 147] on div "btn . addEventListener ( 'click' , ( ) => { gsap . to ( popup , { y : '110vh' ,…" at bounding box center [296, 149] width 316 height 203
paste textarea
click at [181, 109] on div "btn . addEventListener ( 'click' , ( ) => { gsap . to ( popup , { y : '110vh' ,…" at bounding box center [296, 149] width 316 height 203
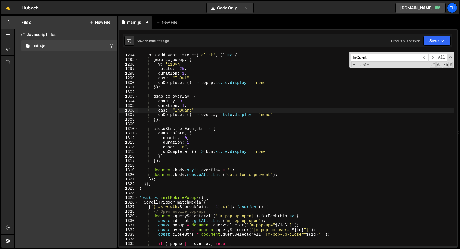
click at [181, 109] on div "btn . addEventListener ( 'click' , ( ) => { gsap . to ( popup , { y : '110vh' ,…" at bounding box center [296, 149] width 316 height 203
paste textarea
click at [432, 57] on span "​" at bounding box center [433, 58] width 8 height 8
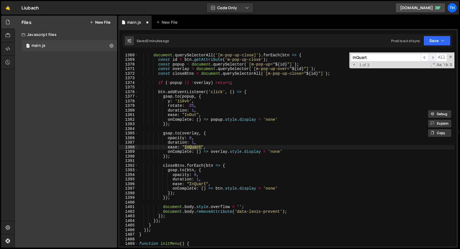
scroll to position [6223, 0]
click at [195, 147] on div "// Close mobile pop-ups document . querySelectorAll ( '[m-pop-up-close]' ) . fo…" at bounding box center [296, 149] width 316 height 194
click at [195, 147] on div "// Close mobile pop-ups document . querySelectorAll ( '[m-pop-up-close]' ) . fo…" at bounding box center [296, 149] width 316 height 203
paste textarea
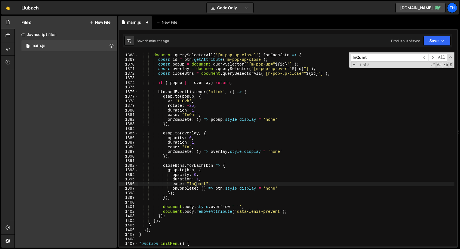
click at [197, 184] on div "// Close mobile pop-ups document . querySelectorAll ( '[m-pop-up-close]' ) . fo…" at bounding box center [296, 149] width 316 height 203
paste textarea
click at [430, 59] on span "​" at bounding box center [433, 58] width 8 height 8
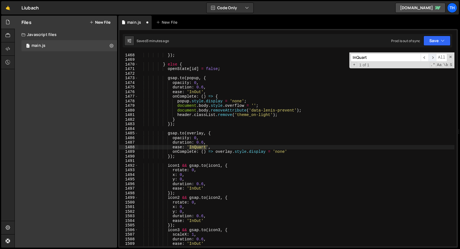
scroll to position [6678, 0]
click at [196, 149] on div "ease : 'InOut' }) ; } else { openState [ id ] = false ; gsap . to ( popup , { o…" at bounding box center [296, 149] width 316 height 194
click at [196, 149] on div "ease : 'InOut' }) ; } else { openState [ id ] = false ; gsap . to ( popup , { o…" at bounding box center [296, 149] width 316 height 203
paste textarea
click at [431, 59] on span "​" at bounding box center [433, 58] width 8 height 8
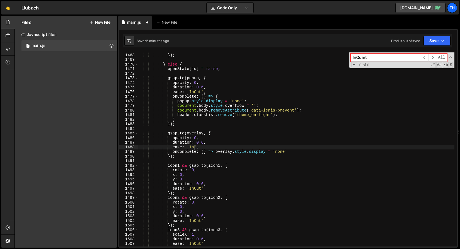
click at [448, 57] on div "InQuart ​ ​ All Replace All + 0 of 0 .* Aa \b S" at bounding box center [401, 60] width 105 height 16
click at [452, 57] on span at bounding box center [451, 57] width 4 height 4
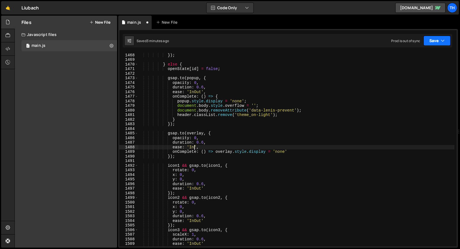
click at [443, 42] on icon "button" at bounding box center [443, 41] width 4 height 6
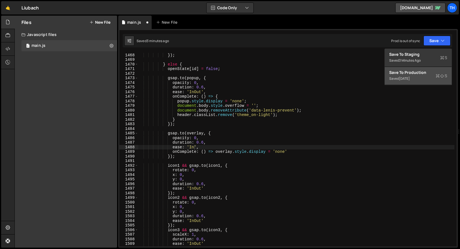
click at [428, 69] on button "Save to Production S Saved [DATE]" at bounding box center [418, 76] width 67 height 18
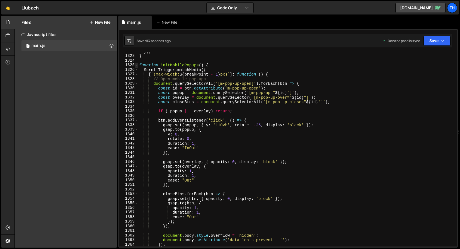
click at [137, 65] on span at bounding box center [136, 65] width 3 height 5
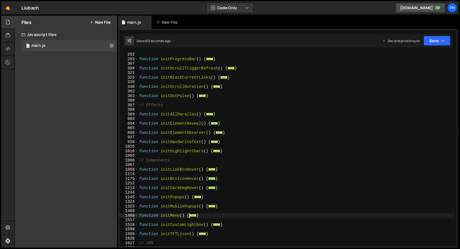
scroll to position [0, 0]
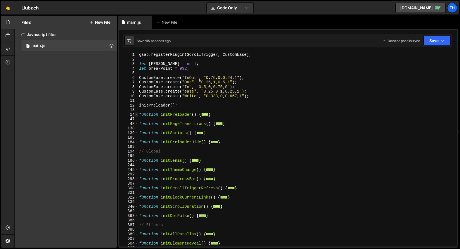
click at [137, 115] on span at bounding box center [136, 114] width 3 height 5
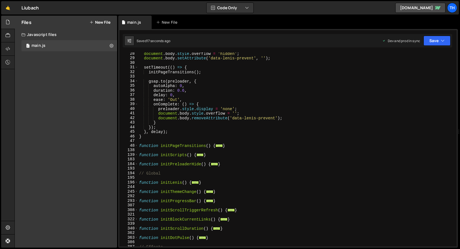
scroll to position [130, 0]
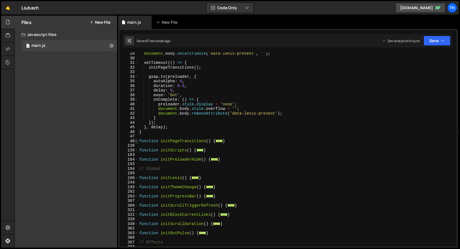
click at [136, 139] on span at bounding box center [136, 141] width 3 height 5
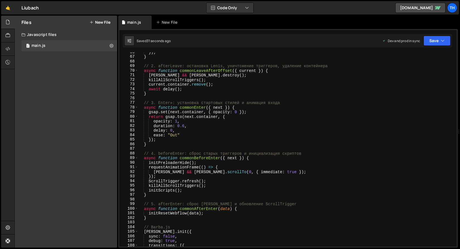
scroll to position [289, 0]
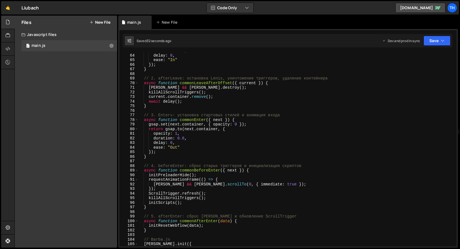
click at [170, 146] on div "duration : 0.6 , delay : 0 , ease : "In" }) ; } // 2. afterLeave: остановка [PE…" at bounding box center [296, 150] width 316 height 203
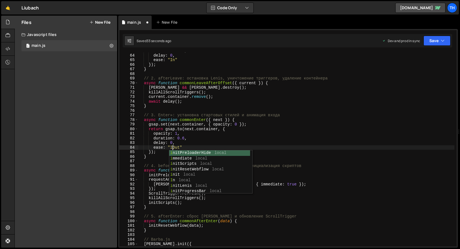
scroll to position [0, 2]
click at [176, 147] on div "duration : 0.6 , delay : 0 , ease : "In" }) ; } // 2. afterLeave: остановка [PE…" at bounding box center [296, 150] width 316 height 203
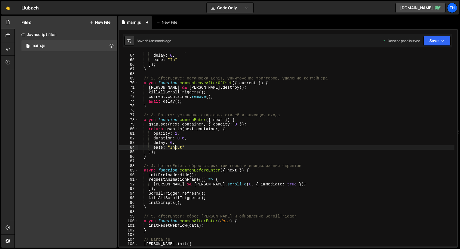
click at [176, 147] on div "duration : 0.6 , delay : 0 , ease : "In" }) ; } // 2. afterLeave: остановка [PE…" at bounding box center [296, 150] width 316 height 203
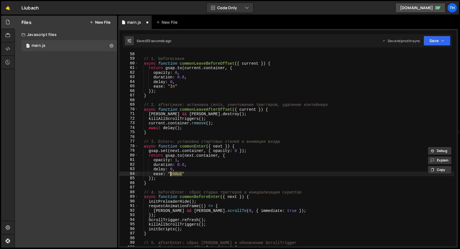
scroll to position [257, 0]
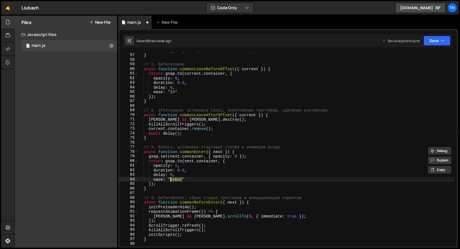
click at [173, 91] on div "ScrollTrigger . getAll ( ) . forEach ( t => t . kill ( )) ; } // 1. beforeLeave…" at bounding box center [296, 149] width 316 height 203
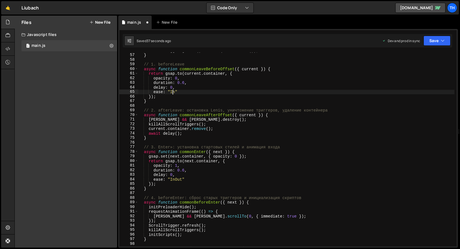
click at [173, 91] on div "ScrollTrigger . getAll ( ) . forEach ( t => t . kill ( )) ; } // 1. beforeLeave…" at bounding box center [296, 149] width 316 height 203
paste textarea "Out"
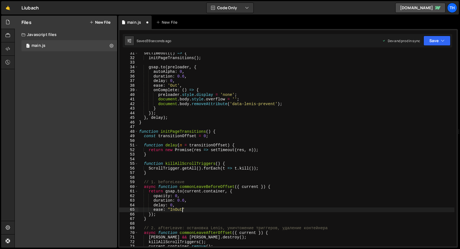
scroll to position [131, 0]
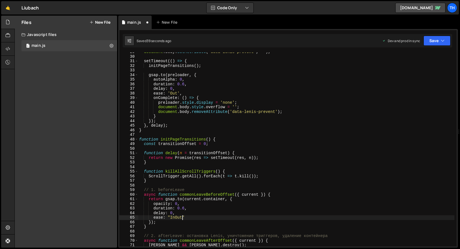
click at [170, 94] on div "document . body . setAttribute ( 'data-[PERSON_NAME]-prevent' , '' ) ; setTimeo…" at bounding box center [296, 151] width 316 height 203
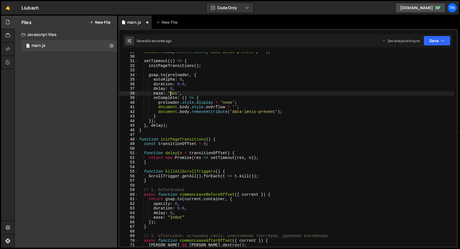
click at [171, 94] on div "document . body . setAttribute ( 'data-[PERSON_NAME]-prevent' , '' ) ; setTimeo…" at bounding box center [296, 151] width 316 height 203
paste textarea "In"
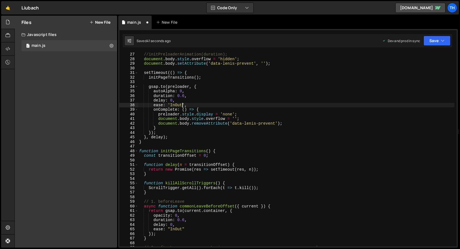
scroll to position [97, 0]
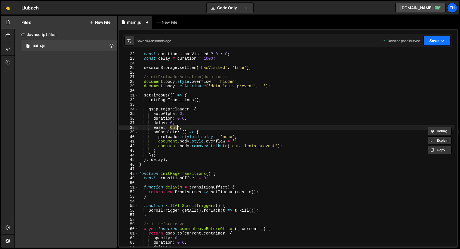
click at [433, 45] on button "Save" at bounding box center [437, 41] width 27 height 10
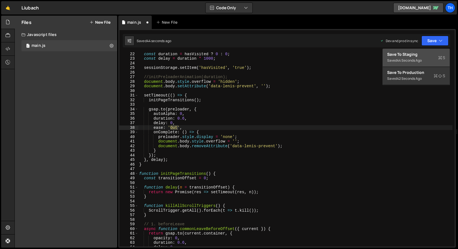
click at [421, 55] on div "Save to Staging S" at bounding box center [416, 55] width 58 height 6
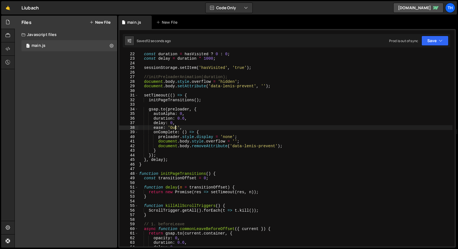
click at [175, 129] on div "const duration = hasVisited ? 0 : 0 ; const delay = duration * 1000 ; sessionSt…" at bounding box center [296, 153] width 316 height 203
paste textarea "In"
click at [442, 42] on icon "button" at bounding box center [443, 41] width 4 height 6
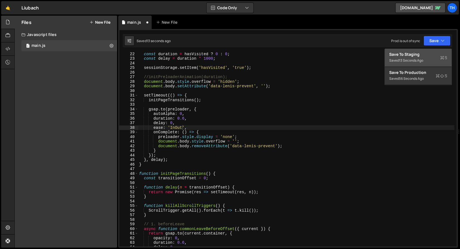
click at [423, 53] on div "Save to Staging S" at bounding box center [418, 55] width 58 height 6
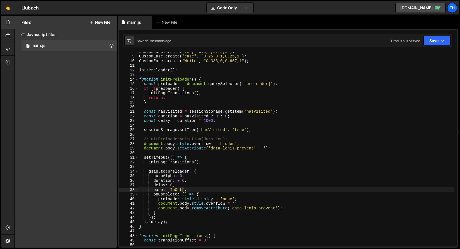
scroll to position [0, 0]
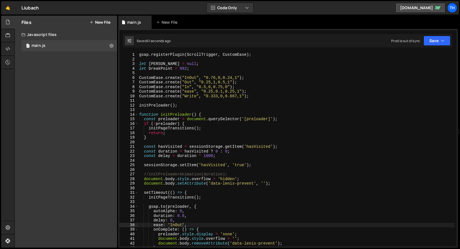
click at [219, 153] on div "gsap . registerPlugin ( ScrollTrigger , CustomEase ) ; let [PERSON_NAME] = null…" at bounding box center [296, 153] width 316 height 203
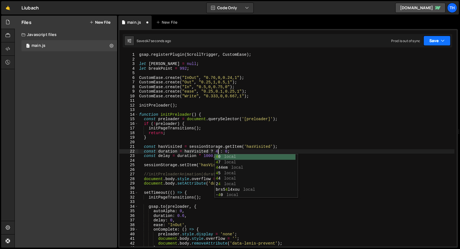
click at [427, 40] on button "Save" at bounding box center [437, 41] width 27 height 10
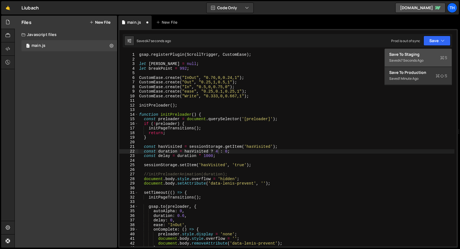
click at [422, 52] on div "Save to Staging S" at bounding box center [418, 55] width 58 height 6
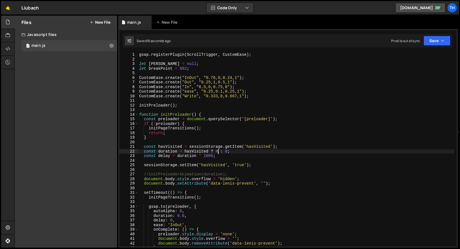
click at [219, 150] on div "gsap . registerPlugin ( ScrollTrigger , CustomEase ) ; let [PERSON_NAME] = null…" at bounding box center [296, 153] width 316 height 203
click at [228, 151] on div "gsap . registerPlugin ( ScrollTrigger , CustomEase ) ; let [PERSON_NAME] = null…" at bounding box center [296, 153] width 316 height 203
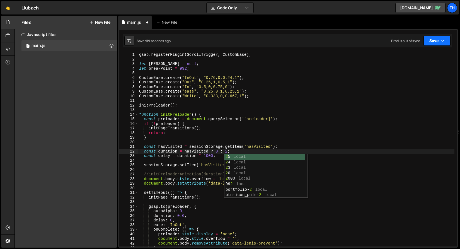
click at [443, 44] on button "Save" at bounding box center [437, 41] width 27 height 10
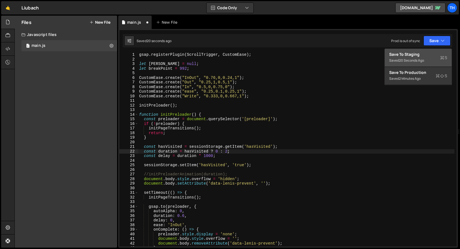
click at [427, 53] on div "Save to Staging S" at bounding box center [418, 55] width 58 height 6
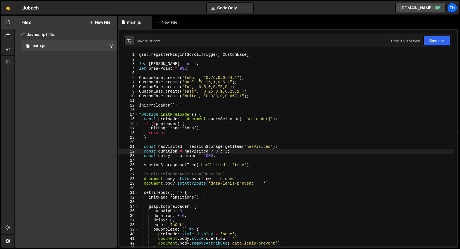
click at [228, 154] on div "gsap . registerPlugin ( ScrollTrigger , CustomEase ) ; let [PERSON_NAME] = null…" at bounding box center [296, 153] width 316 height 203
click at [228, 152] on div "gsap . registerPlugin ( ScrollTrigger , CustomEase ) ; let [PERSON_NAME] = null…" at bounding box center [296, 153] width 316 height 203
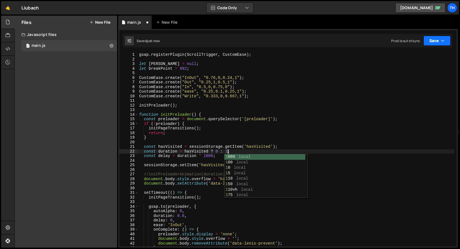
type textarea "const duration = hasVisited ? 0 : 1;"
click at [436, 42] on button "Save" at bounding box center [437, 41] width 27 height 10
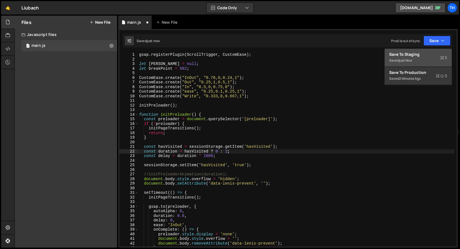
click at [427, 60] on div "Saved just now" at bounding box center [418, 60] width 58 height 7
